Goal: Transaction & Acquisition: Book appointment/travel/reservation

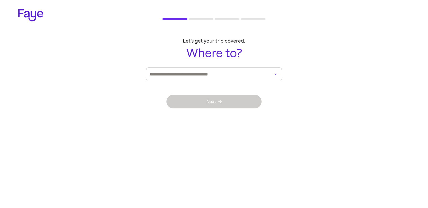
click at [244, 81] on div "Next" at bounding box center [214, 101] width 95 height 41
click at [246, 77] on input at bounding box center [206, 74] width 113 height 13
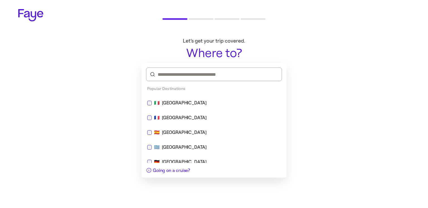
click at [219, 102] on div "🇮🇹 [GEOGRAPHIC_DATA]" at bounding box center [214, 102] width 134 height 7
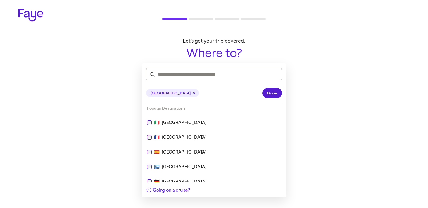
drag, startPoint x: 269, startPoint y: 94, endPoint x: 235, endPoint y: 109, distance: 37.9
click at [269, 94] on span "Done" at bounding box center [272, 93] width 10 height 6
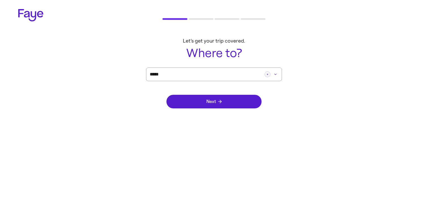
click at [231, 110] on div "Next" at bounding box center [214, 101] width 95 height 41
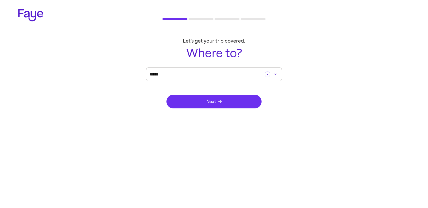
click at [231, 105] on button "Next" at bounding box center [214, 102] width 95 height 14
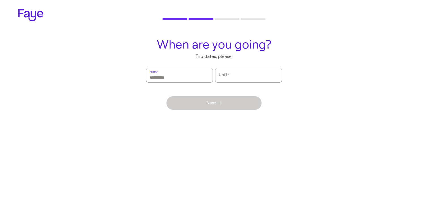
click at [171, 73] on input "From   *" at bounding box center [179, 75] width 59 height 13
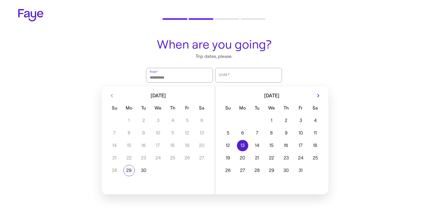
click at [240, 148] on button "13" at bounding box center [242, 145] width 14 height 11
click at [281, 145] on button "16" at bounding box center [286, 145] width 14 height 11
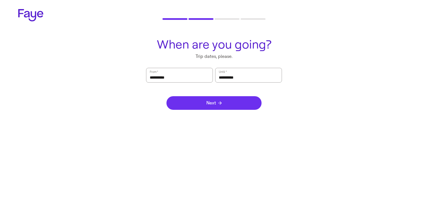
click at [229, 104] on button "Next" at bounding box center [214, 103] width 95 height 14
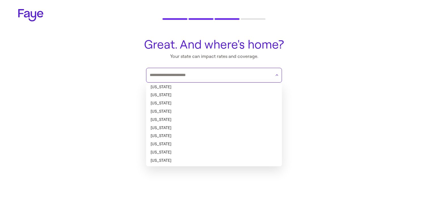
click at [205, 73] on input "text" at bounding box center [210, 75] width 121 height 8
click at [200, 88] on li "[US_STATE]" at bounding box center [214, 87] width 136 height 8
type input "*******"
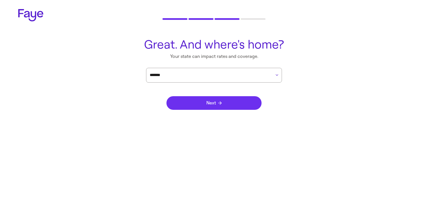
click at [218, 106] on button "Next" at bounding box center [214, 103] width 95 height 14
